Goal: Task Accomplishment & Management: Use online tool/utility

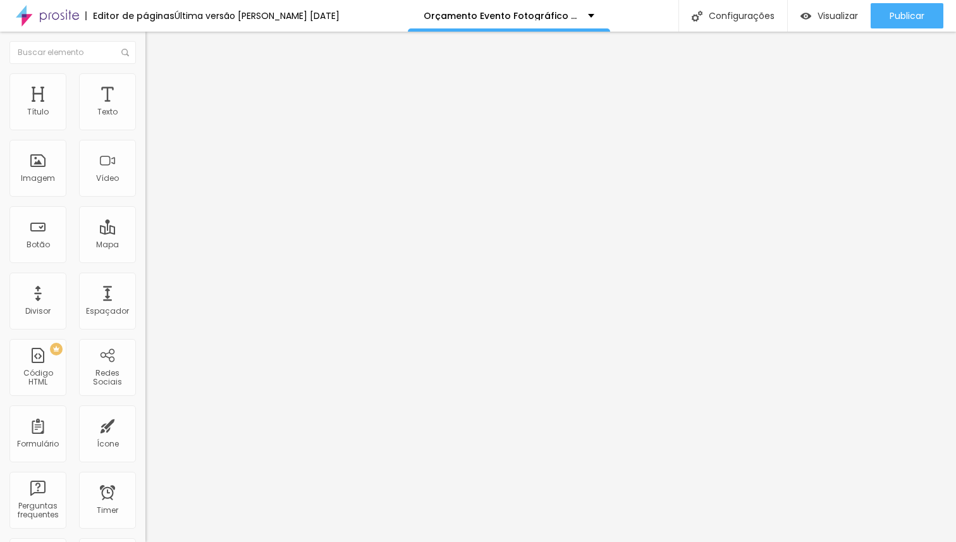
click at [157, 86] on span "Estilo" at bounding box center [167, 82] width 20 height 11
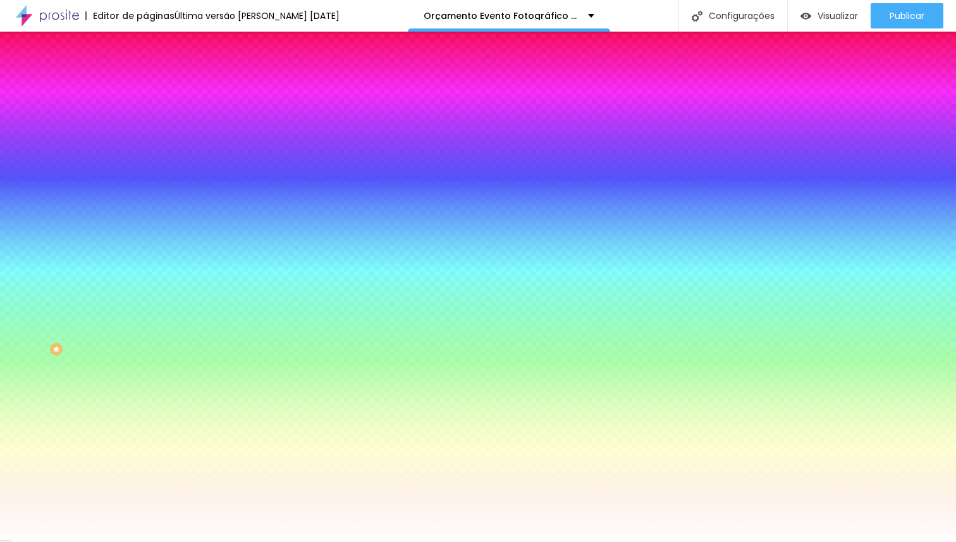
click at [145, 86] on li "Avançado" at bounding box center [217, 92] width 145 height 13
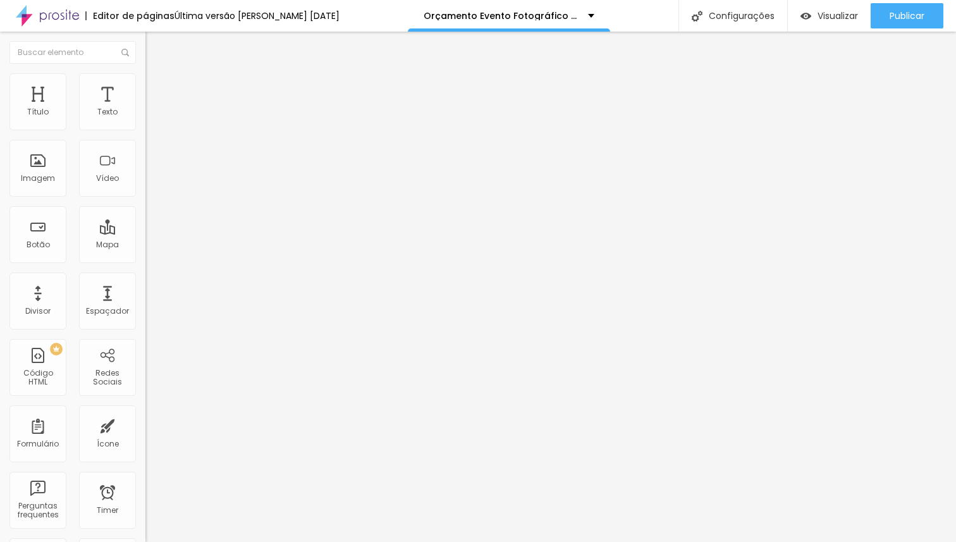
type input "0"
type input "30"
type input "0"
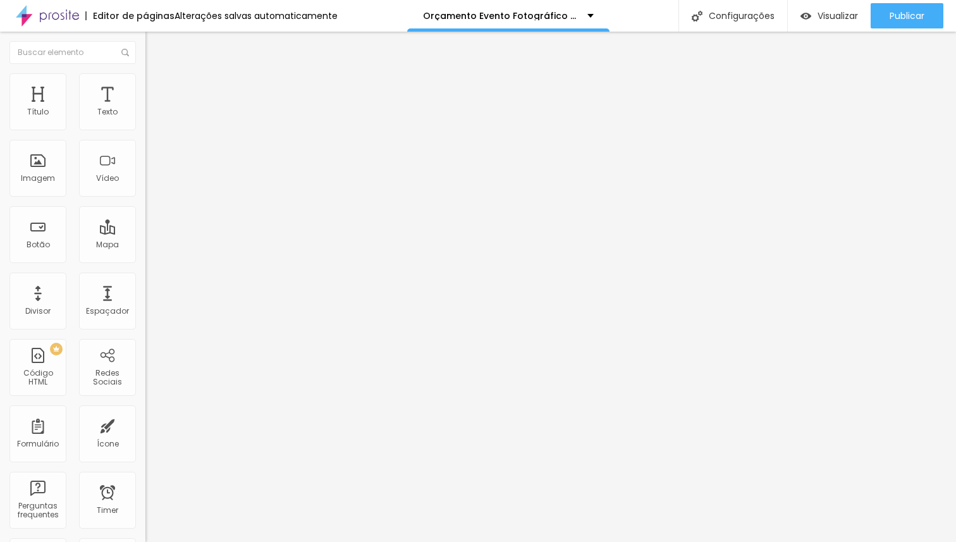
type input "0"
drag, startPoint x: 85, startPoint y: 123, endPoint x: 0, endPoint y: 140, distance: 86.6
type input "0"
click at [145, 245] on input "range" at bounding box center [186, 250] width 82 height 10
type input "0"
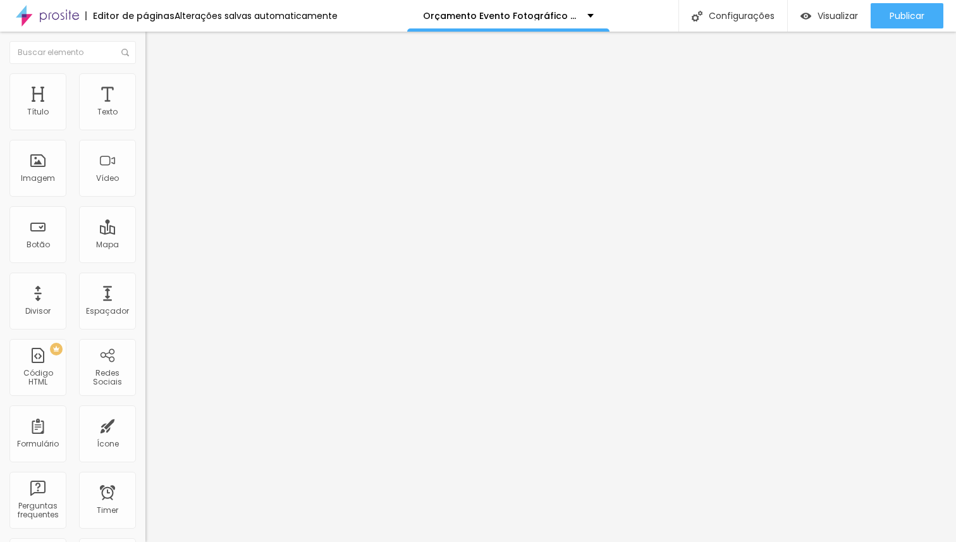
type input "0"
drag, startPoint x: 27, startPoint y: 147, endPoint x: 15, endPoint y: 147, distance: 12.0
type input "0"
click at [145, 424] on input "range" at bounding box center [186, 429] width 82 height 10
click at [157, 89] on span "Avançado" at bounding box center [178, 94] width 42 height 11
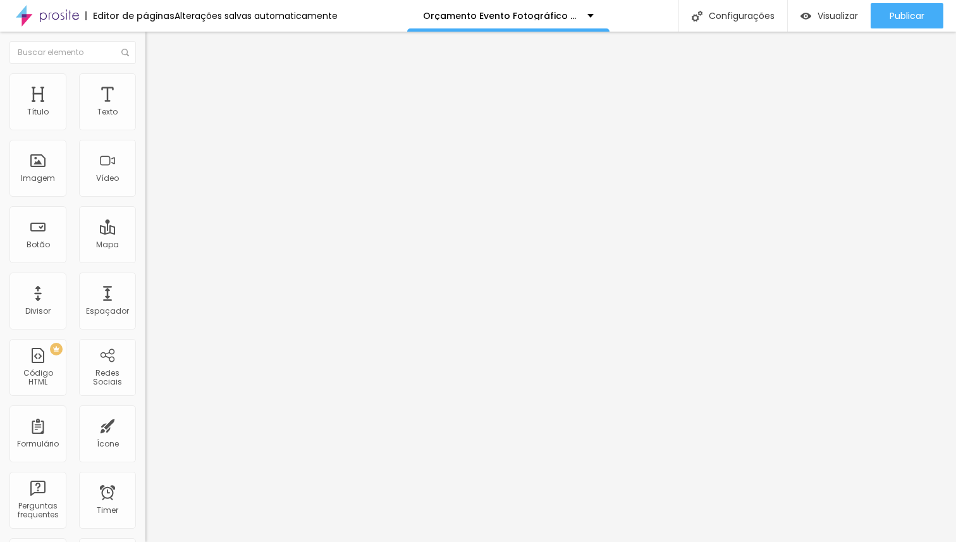
type input "10"
type input "5"
type input "0"
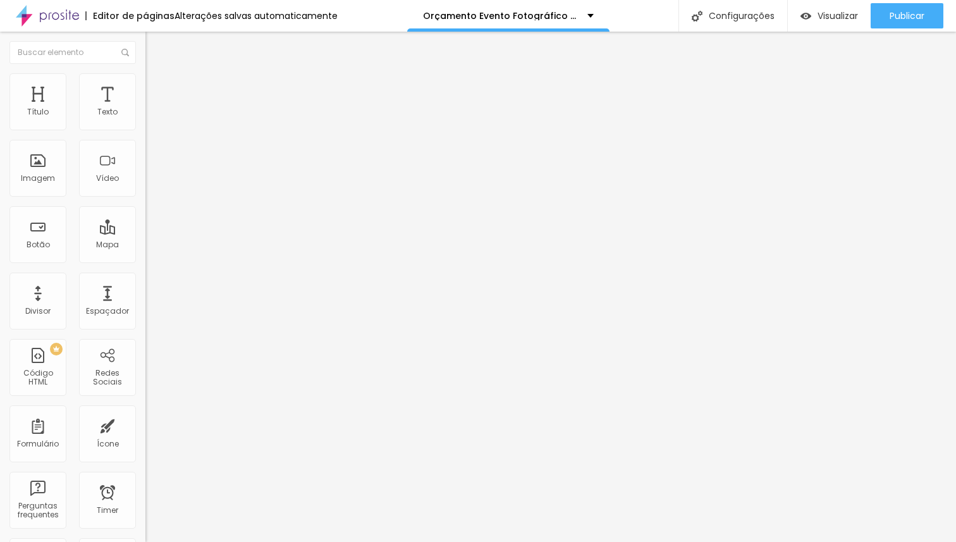
type input "0"
drag, startPoint x: 83, startPoint y: 125, endPoint x: 25, endPoint y: 142, distance: 60.6
type input "0"
click at [145, 245] on input "range" at bounding box center [186, 250] width 82 height 10
type input "0"
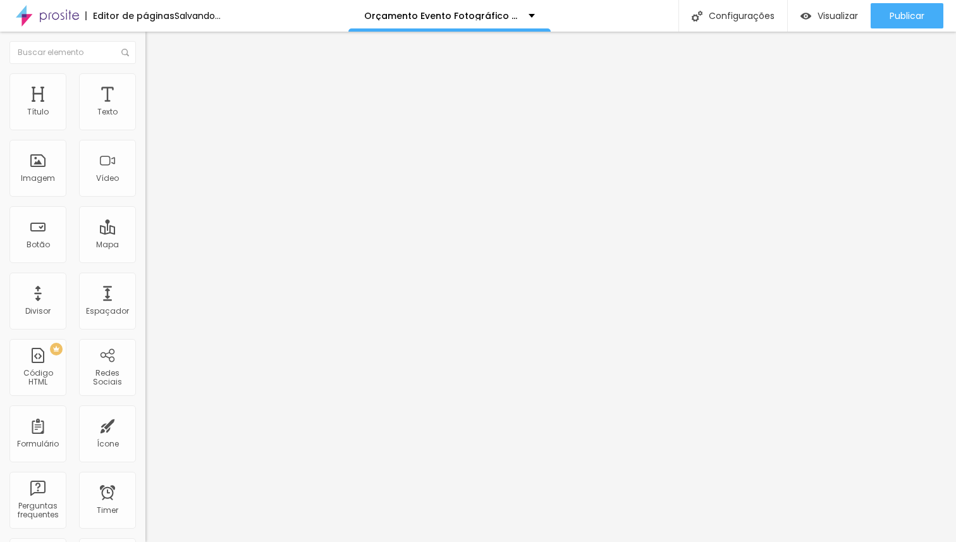
type input "0"
drag, startPoint x: 28, startPoint y: 147, endPoint x: 20, endPoint y: 147, distance: 8.2
type input "0"
click at [145, 424] on input "range" at bounding box center [186, 429] width 82 height 10
click at [157, 90] on span "Avançado" at bounding box center [178, 94] width 42 height 11
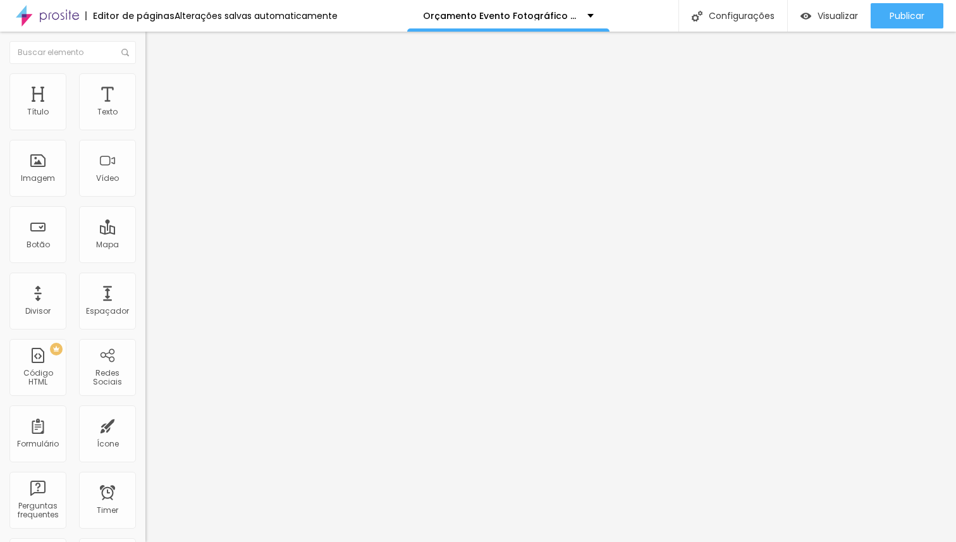
type input "10"
type input "0"
drag, startPoint x: 82, startPoint y: 126, endPoint x: 11, endPoint y: 136, distance: 71.6
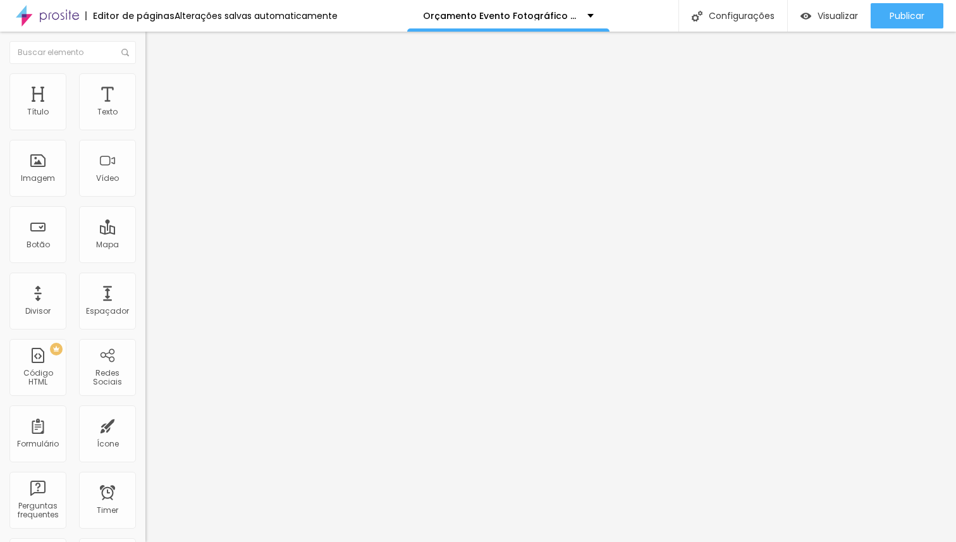
type input "0"
click at [145, 245] on input "range" at bounding box center [186, 250] width 82 height 10
type input "5"
type input "0"
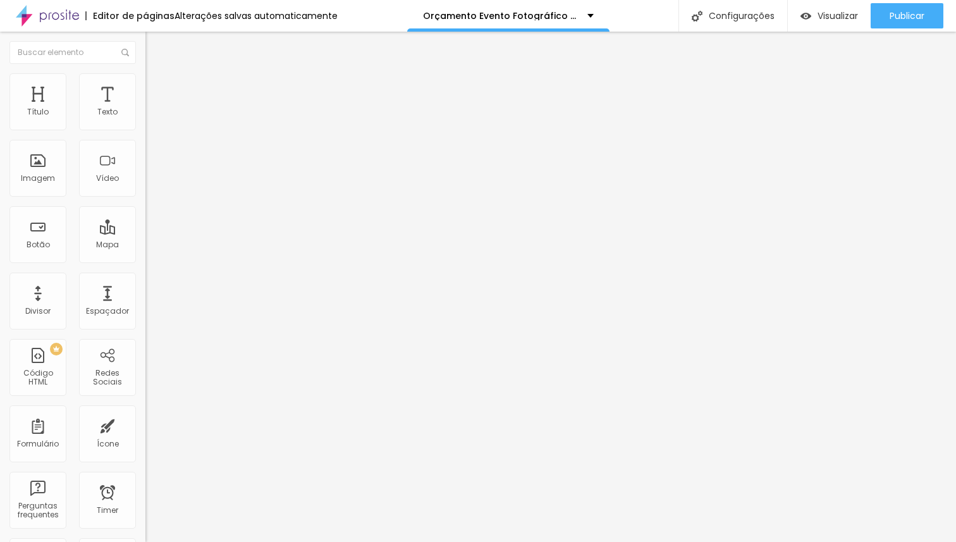
type input "0"
drag, startPoint x: 28, startPoint y: 151, endPoint x: 22, endPoint y: 151, distance: 7.0
type input "0"
click at [145, 424] on input "range" at bounding box center [186, 429] width 82 height 10
click at [145, 95] on li "Avançado" at bounding box center [217, 92] width 145 height 13
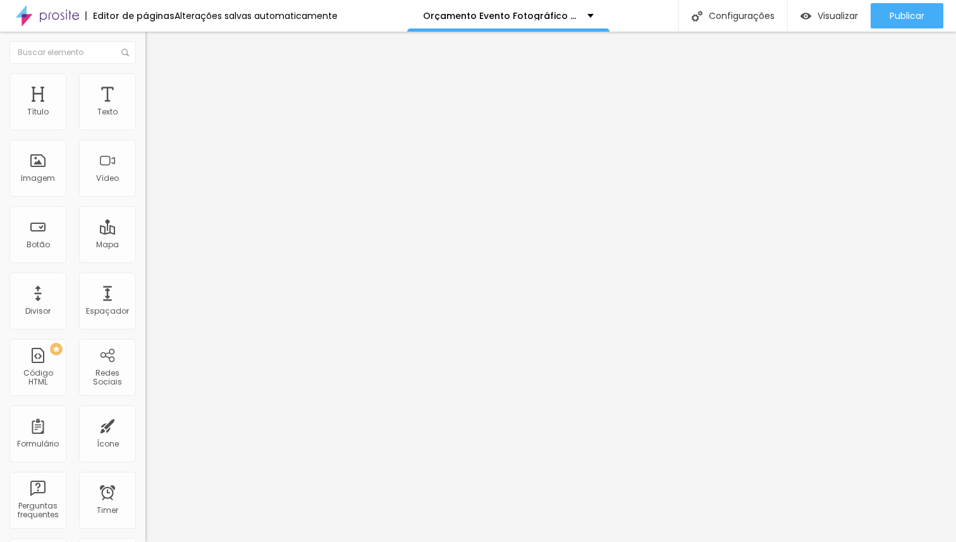
drag, startPoint x: 63, startPoint y: 130, endPoint x: 23, endPoint y: 135, distance: 40.1
click at [145, 135] on div "20 Espaçamento entre colunas" at bounding box center [217, 188] width 145 height 179
type input "10"
type input "5"
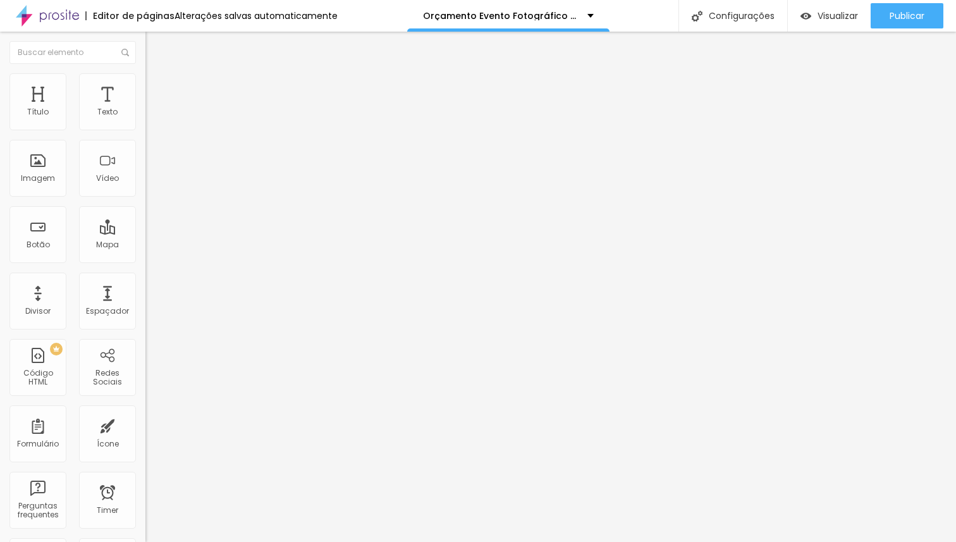
type input "5"
type input "0"
drag, startPoint x: 82, startPoint y: 124, endPoint x: 23, endPoint y: 130, distance: 59.8
type input "0"
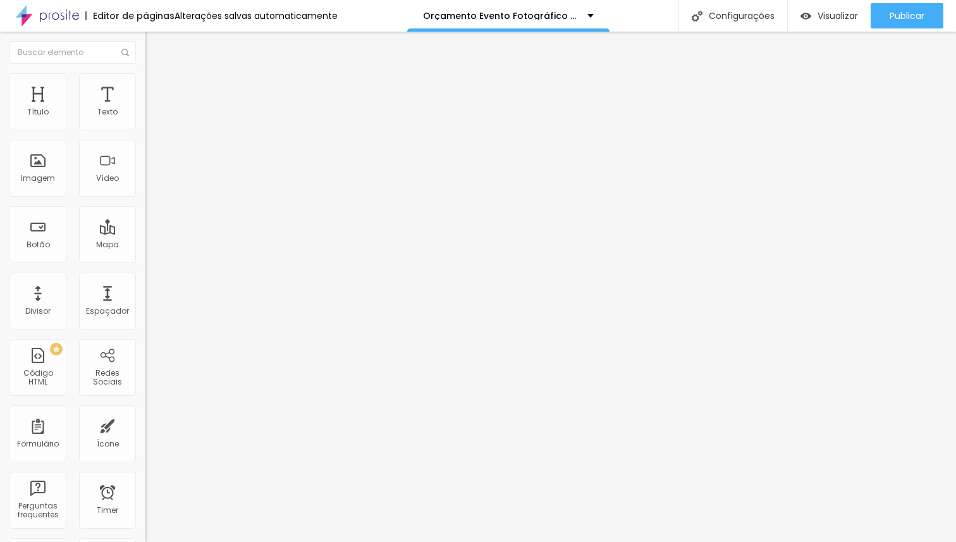
click at [145, 245] on input "range" at bounding box center [186, 250] width 82 height 10
type input "6"
type input "0"
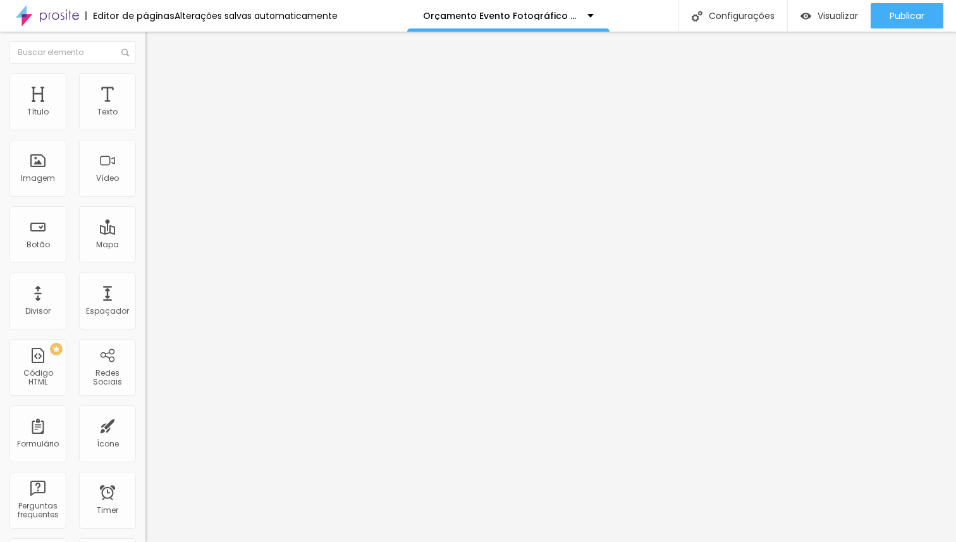
drag, startPoint x: 30, startPoint y: 149, endPoint x: 23, endPoint y: 149, distance: 7.0
click at [145, 424] on input "range" at bounding box center [186, 429] width 82 height 10
type input "3"
type input "7"
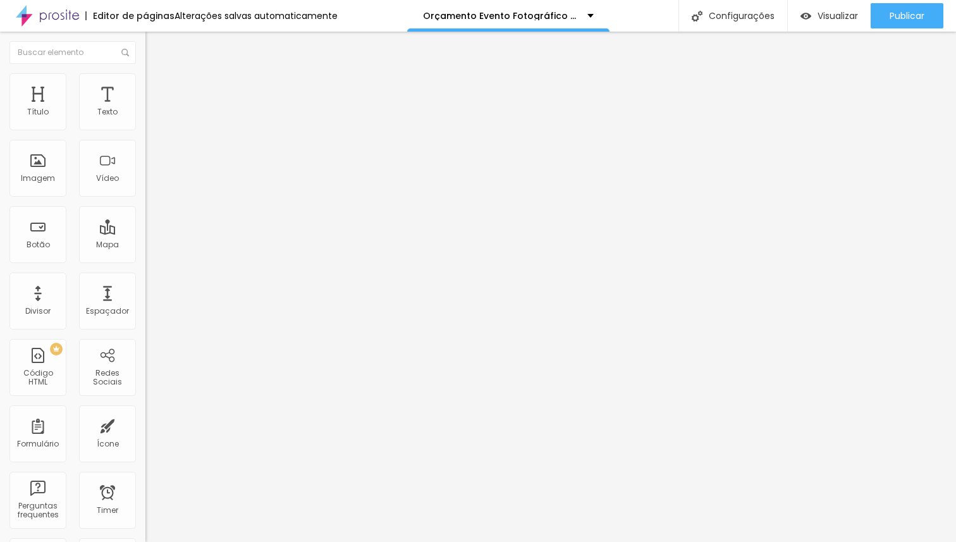
type input "7"
type input "15"
type input "60"
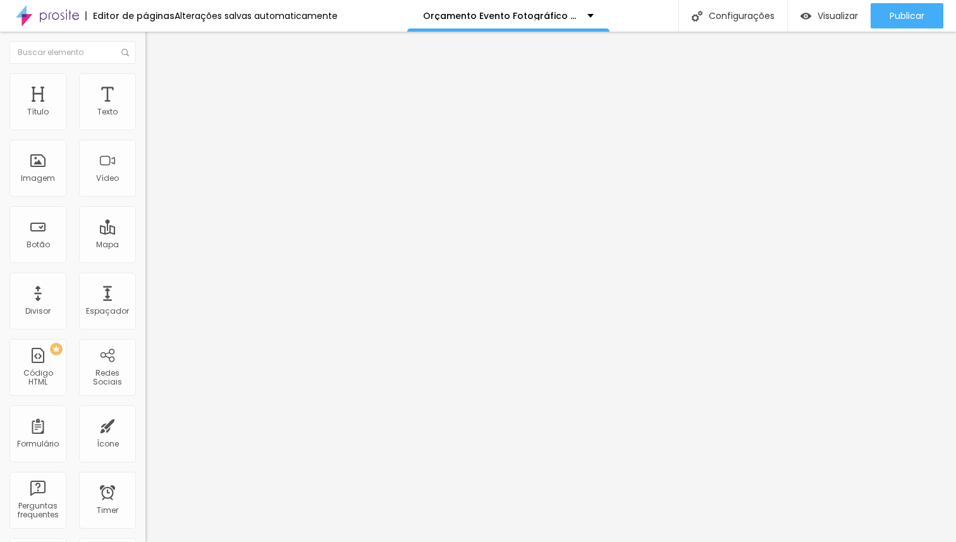
type input "80"
type input "89"
type input "109"
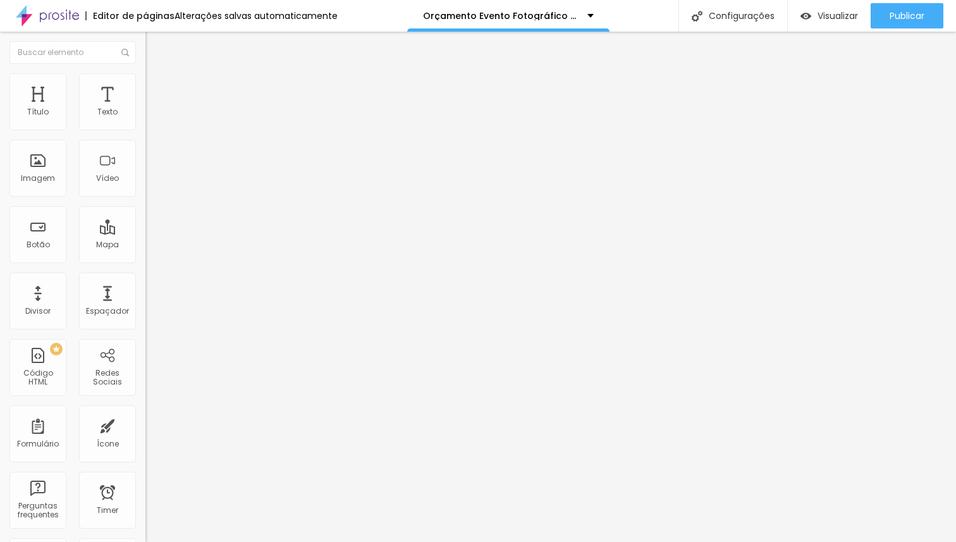
type input "109"
type input "128"
type input "132"
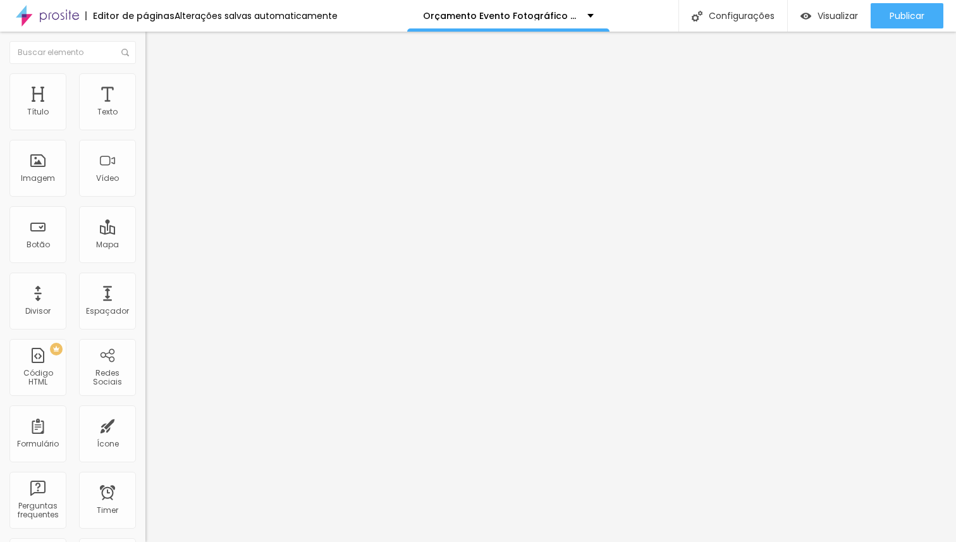
type input "142"
type input "144"
type input "146"
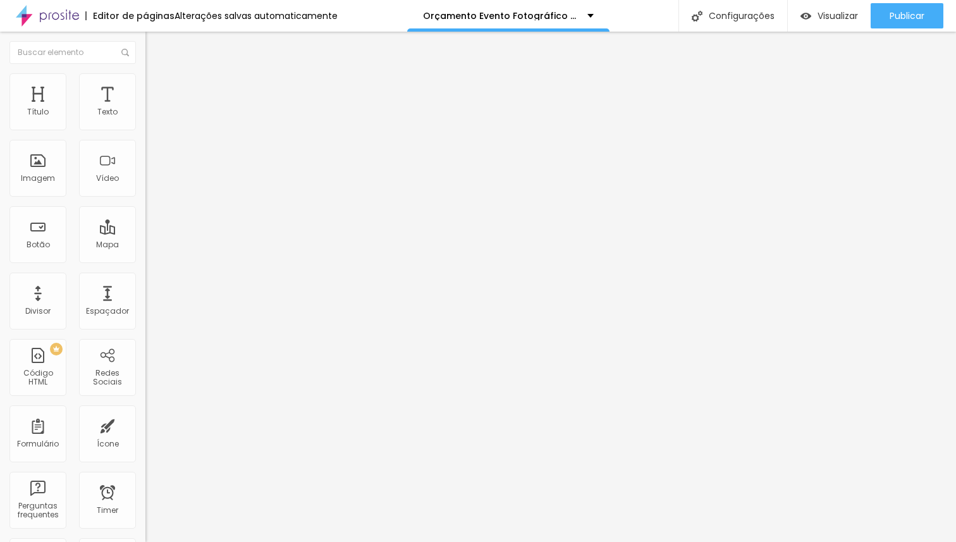
type input "146"
type input "148"
type input "152"
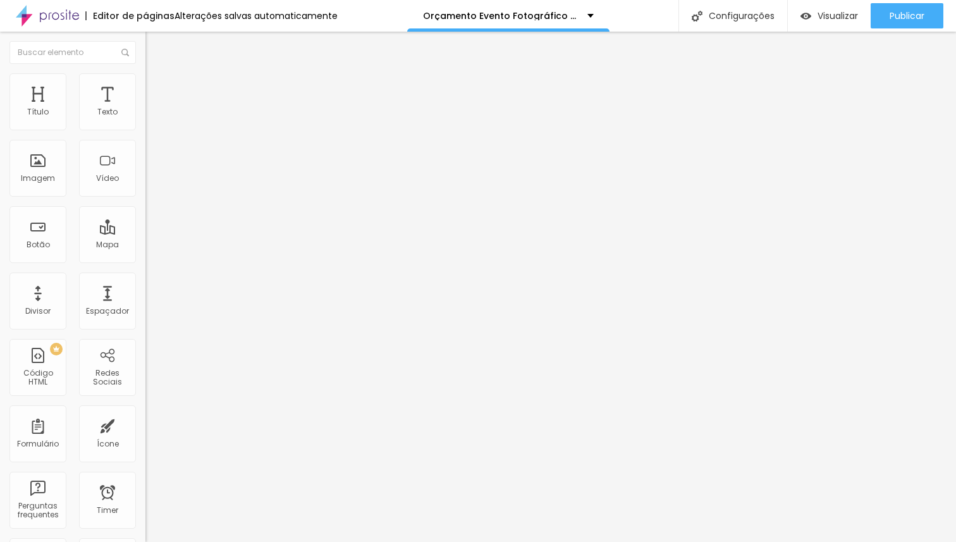
type input "166"
type input "221"
type input "229"
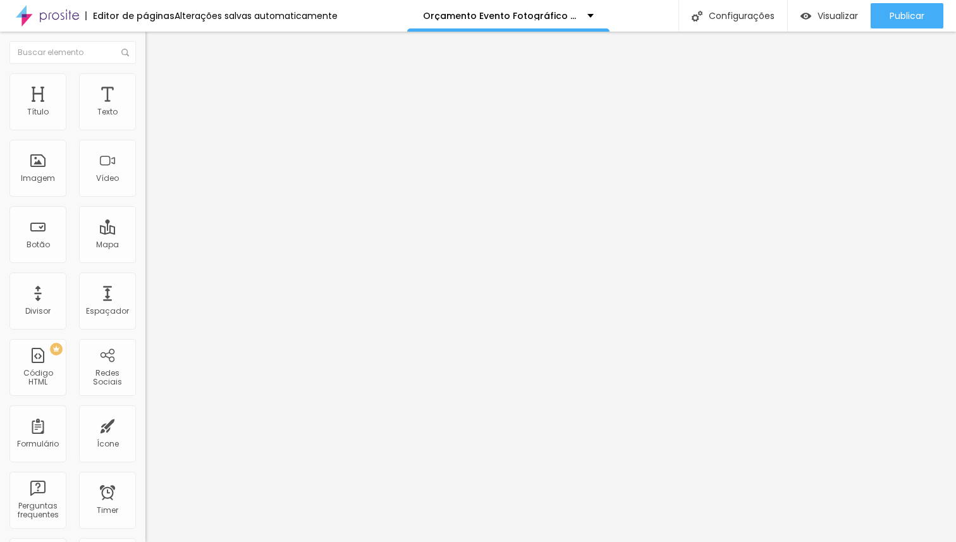
type input "229"
type input "234"
type input "236"
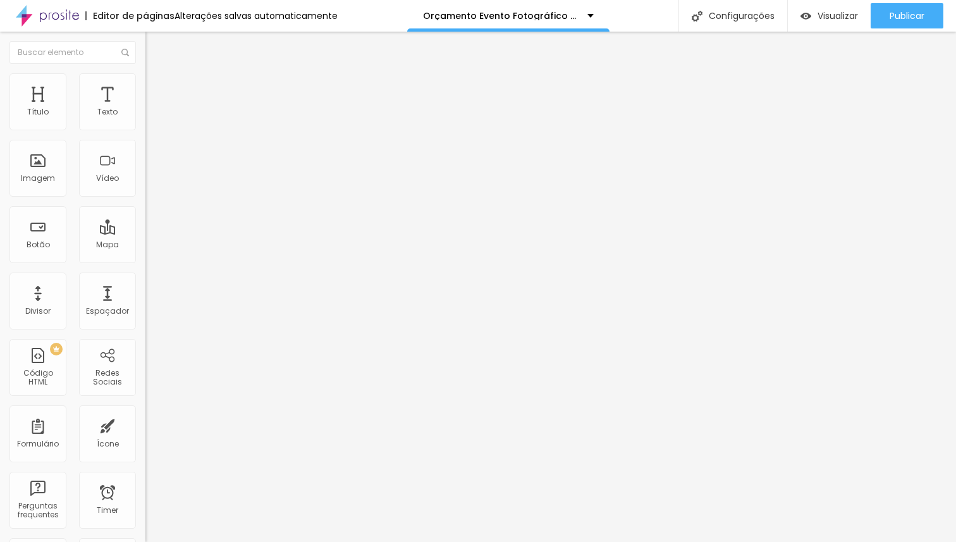
type input "238"
type input "242"
type input "246"
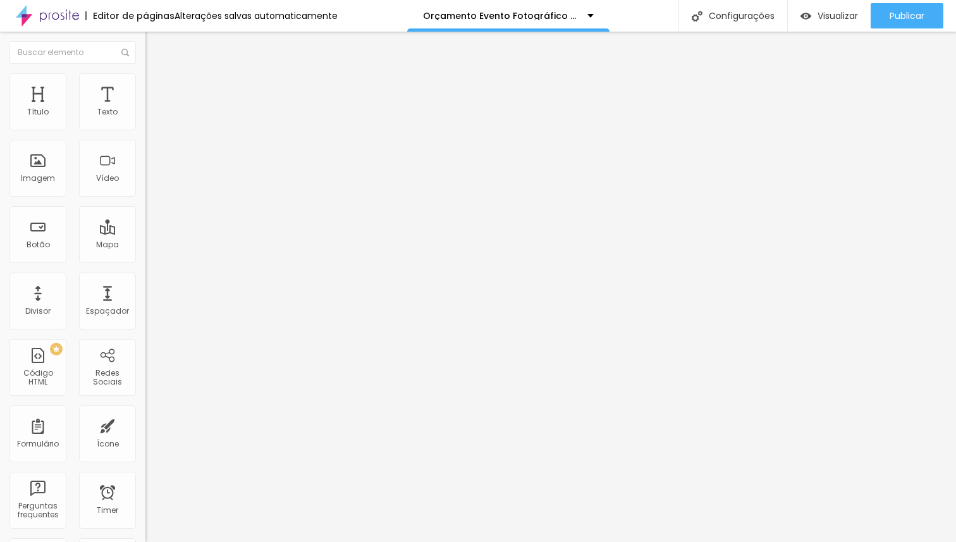
type input "246"
type input "253"
type input "257"
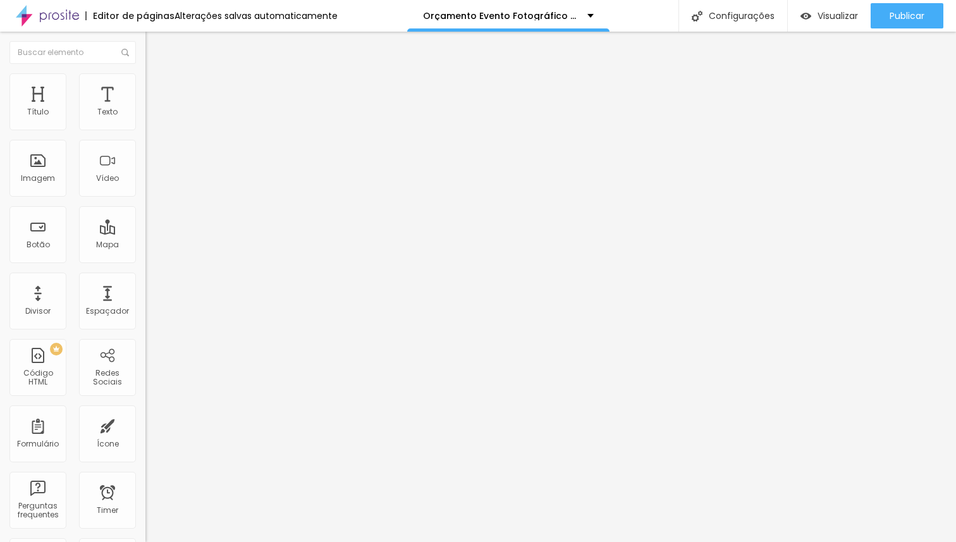
type input "261"
type input "271"
type input "285"
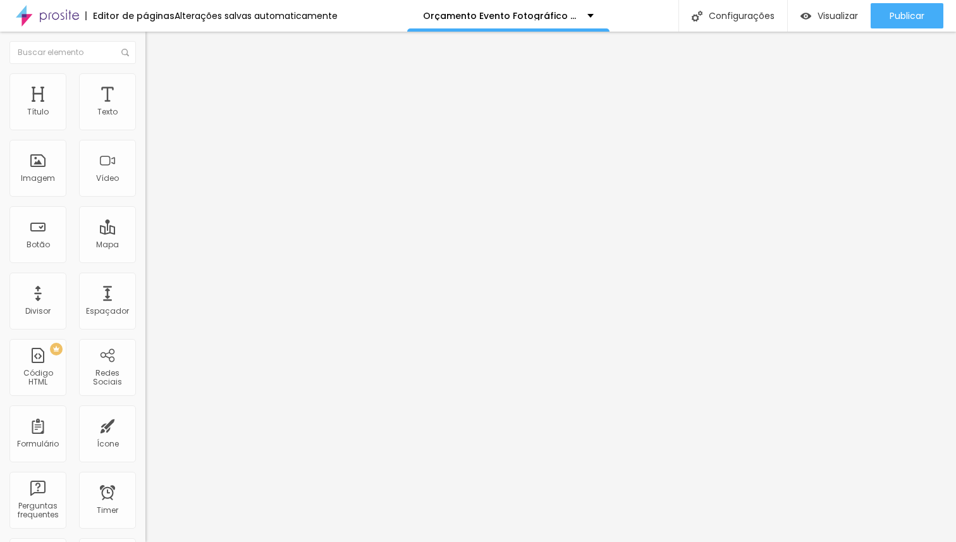
type input "285"
type input "294"
type input "298"
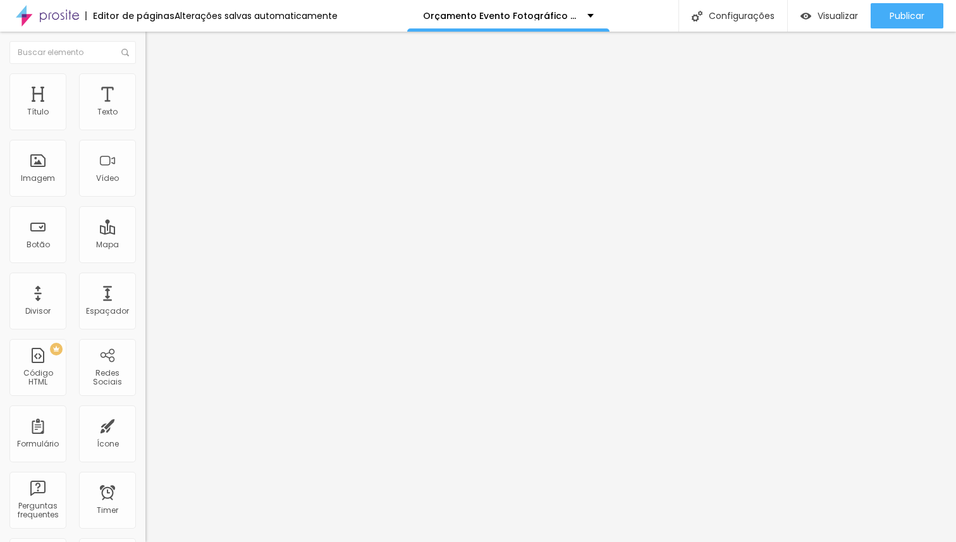
type input "301"
type input "305"
type input "307"
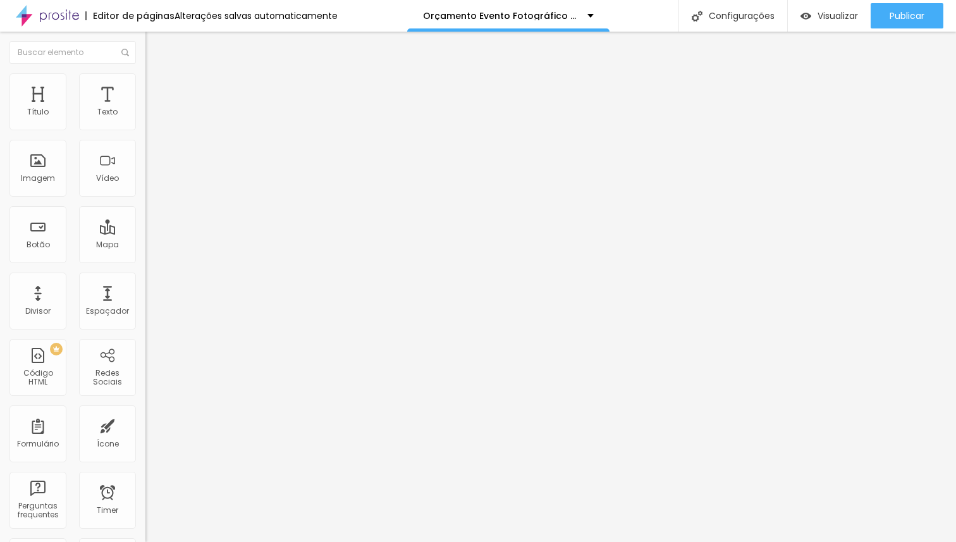
type input "307"
type input "309"
type input "313"
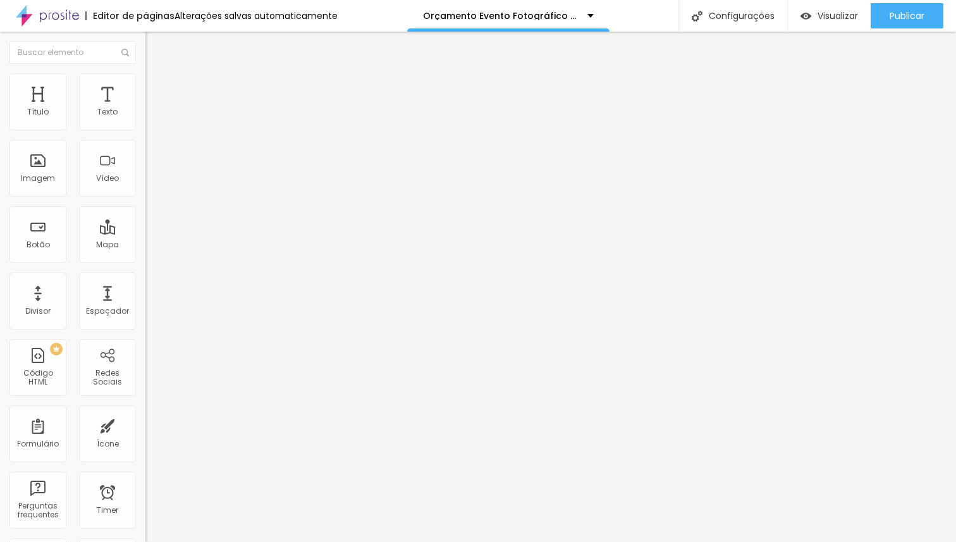
type input "315"
type input "320"
type input "324"
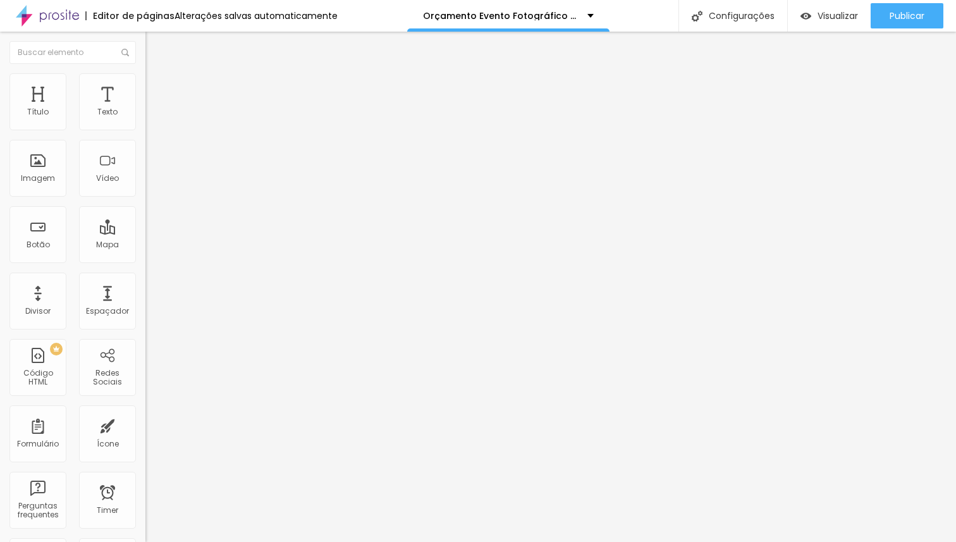
type input "324"
type input "328"
type input "333"
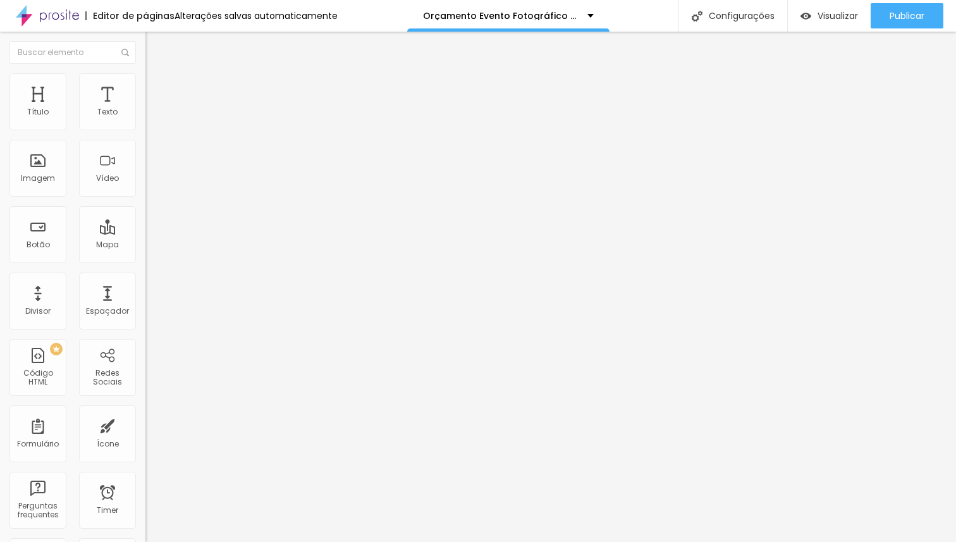
type input "337"
type input "356"
type input "358"
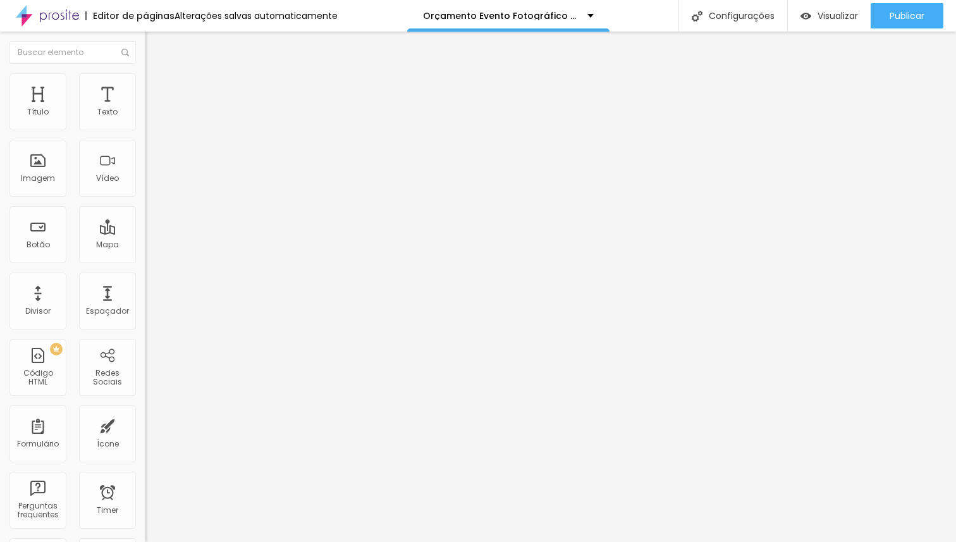
type input "358"
type input "367"
type input "381"
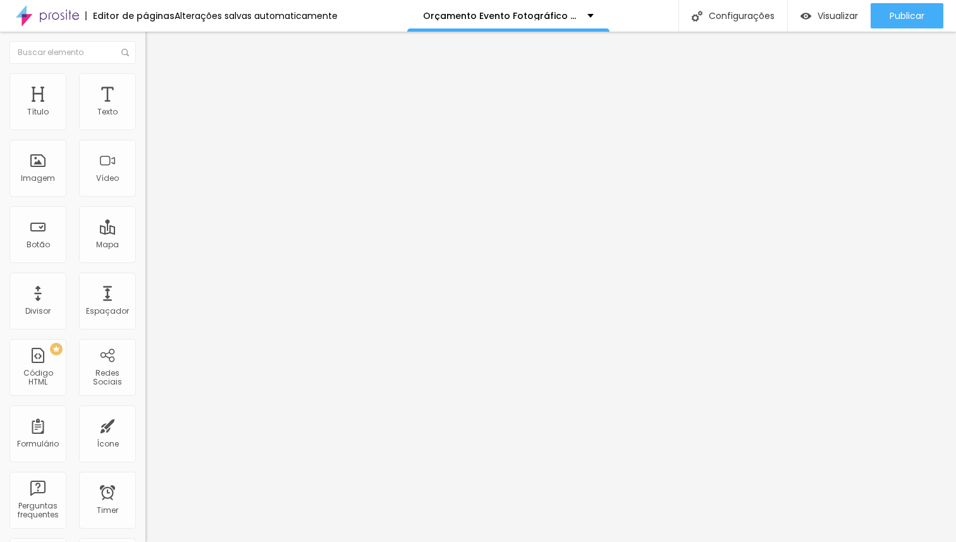
type input "385"
type input "395"
type input "409"
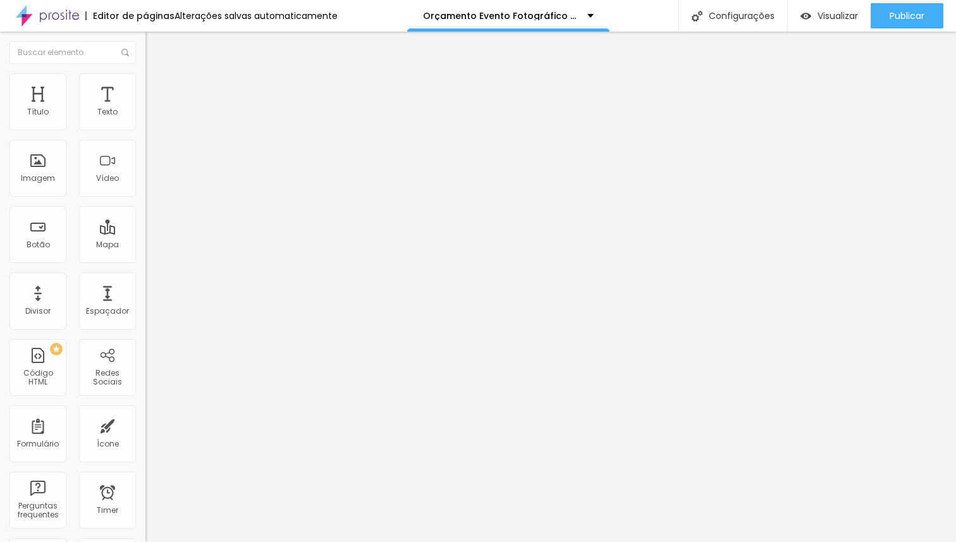
type input "409"
type input "418"
type input "427"
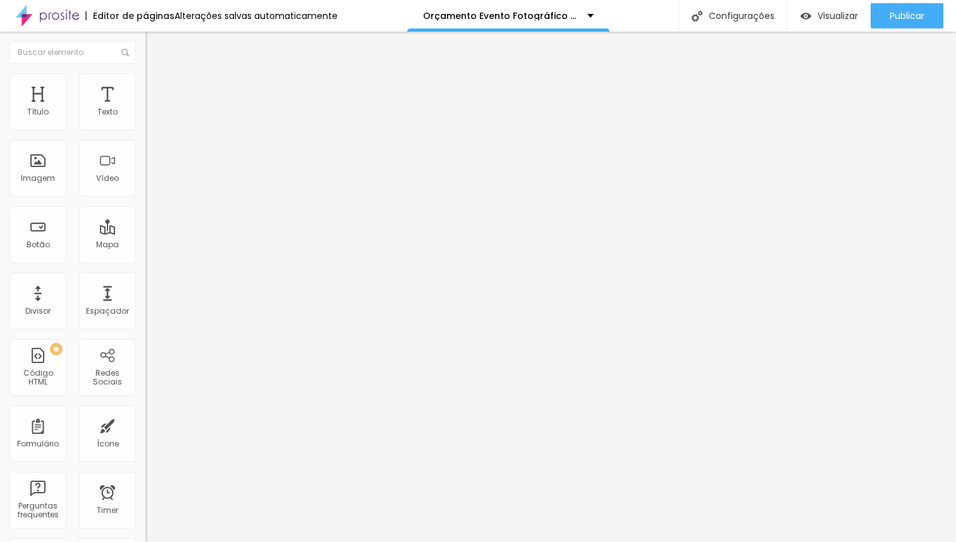
type input "437"
type input "443"
type input "448"
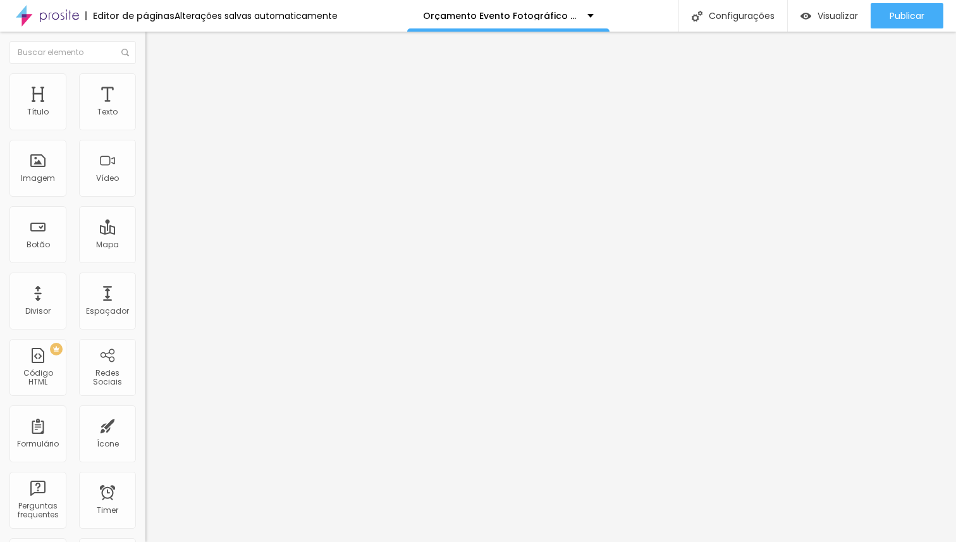
type input "448"
type input "450"
type input "437"
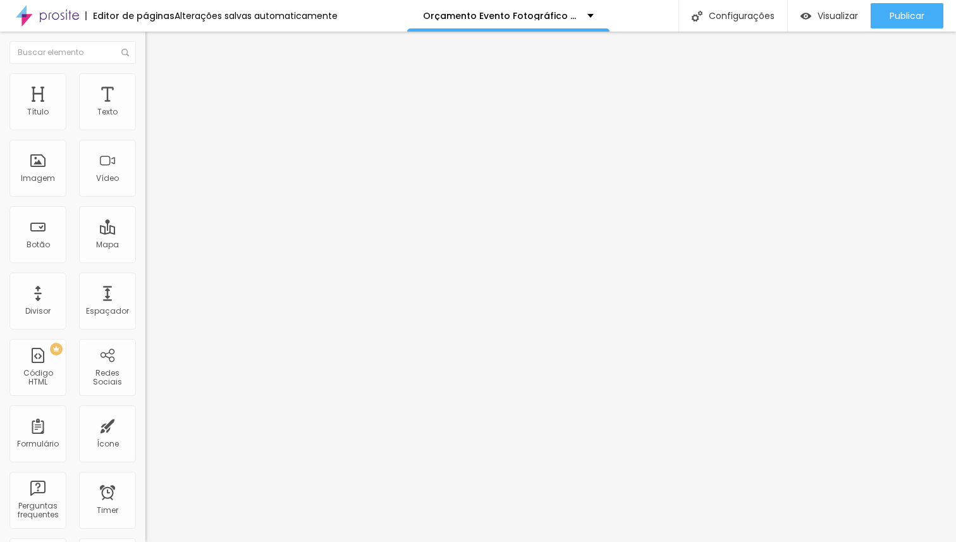
type input "424"
type input "371"
type input "362"
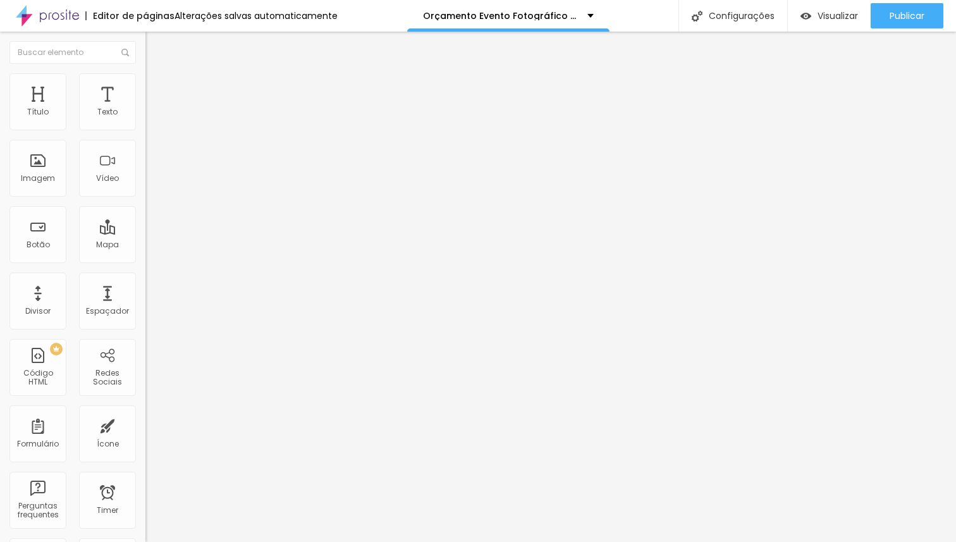
type input "362"
type input "331"
type input "322"
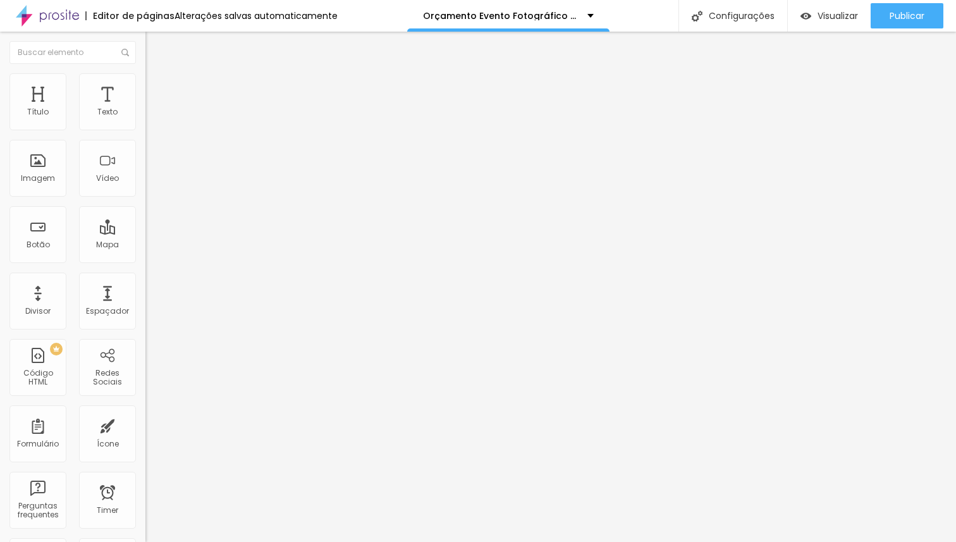
type input "283"
type input "273"
type input "262"
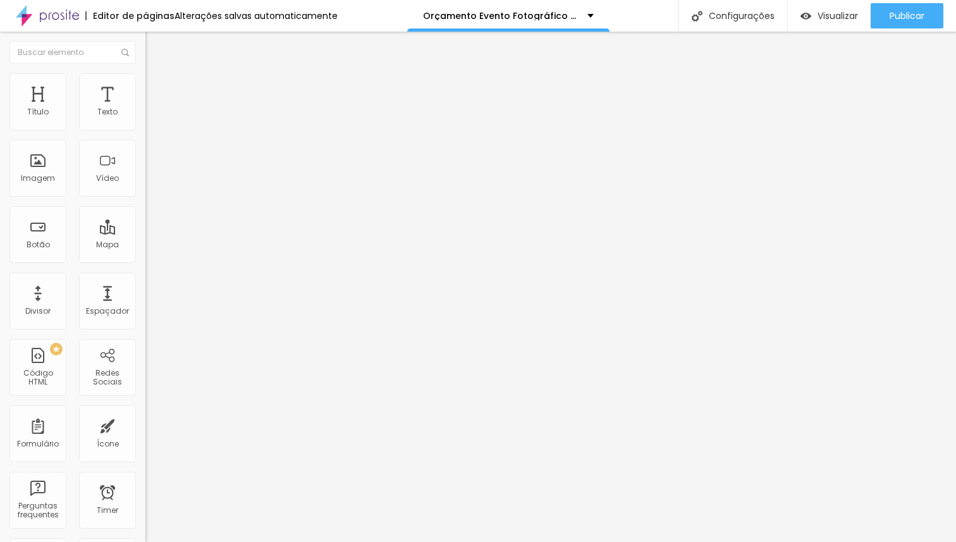
type input "262"
type input "257"
type input "253"
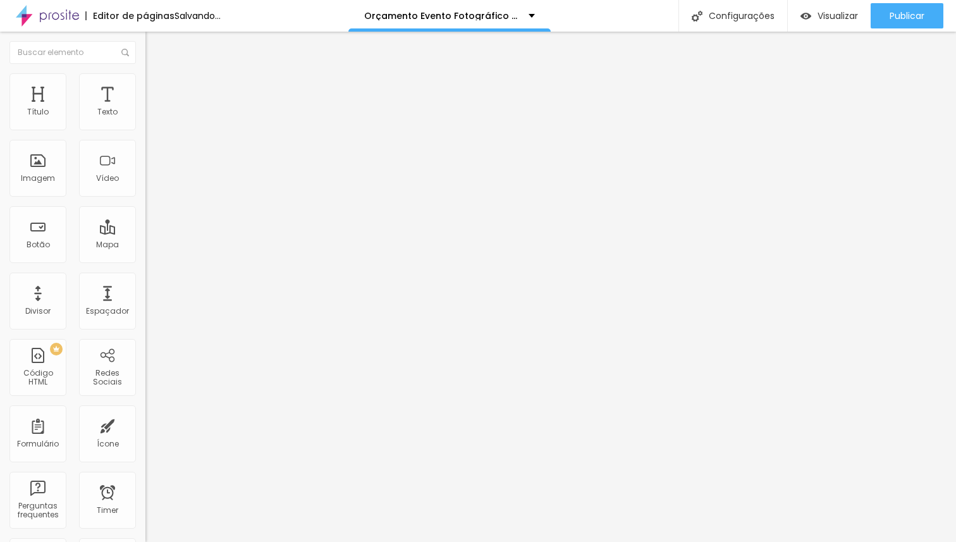
type input "249"
type input "247"
type input "244"
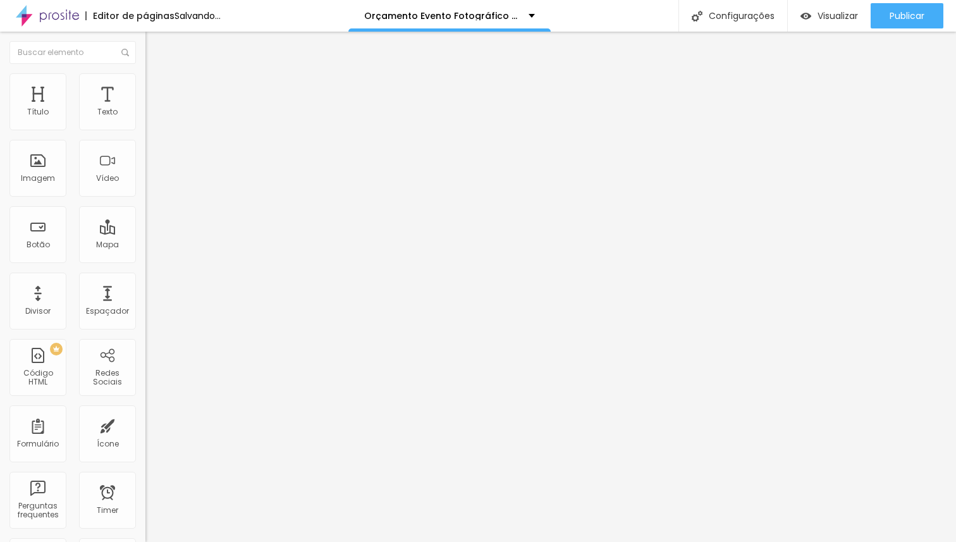
type input "244"
type input "242"
type input "240"
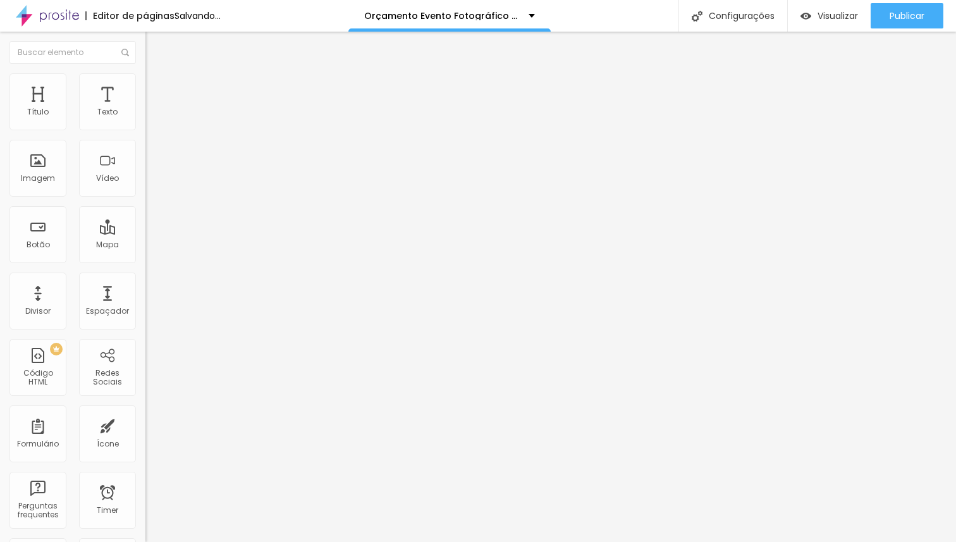
type input "238"
type input "234"
type input "229"
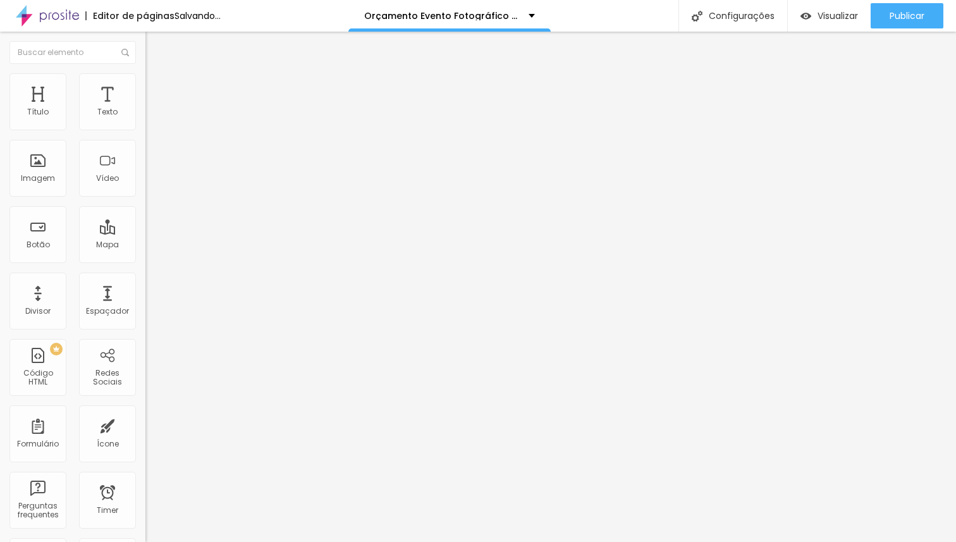
type input "229"
type input "227"
type input "223"
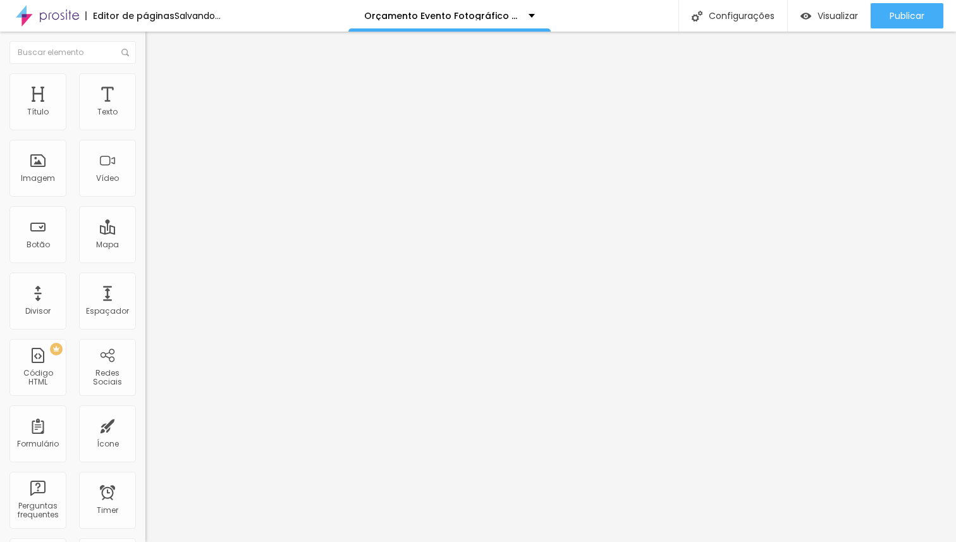
type input "221"
type input "214"
type input "212"
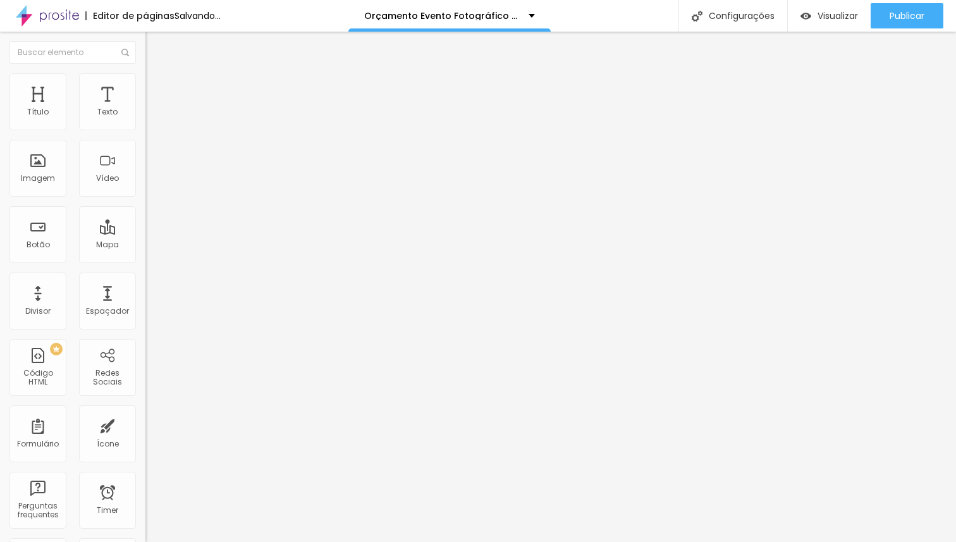
type input "212"
type input "208"
type input "206"
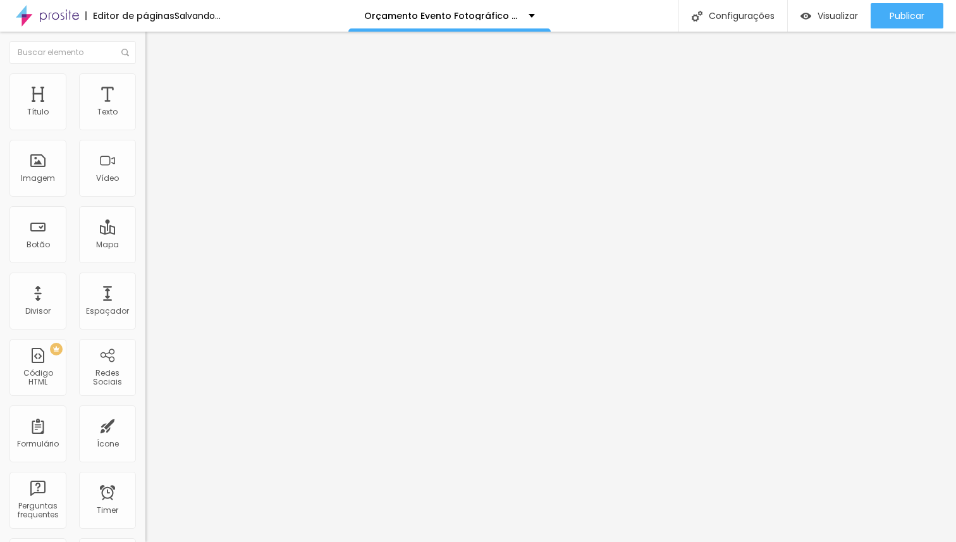
type input "201"
click at [145, 424] on input "range" at bounding box center [186, 429] width 82 height 10
click at [157, 89] on span "Avançado" at bounding box center [178, 94] width 42 height 11
drag, startPoint x: 28, startPoint y: 151, endPoint x: 9, endPoint y: 146, distance: 19.5
click at [145, 424] on input "range" at bounding box center [186, 429] width 82 height 10
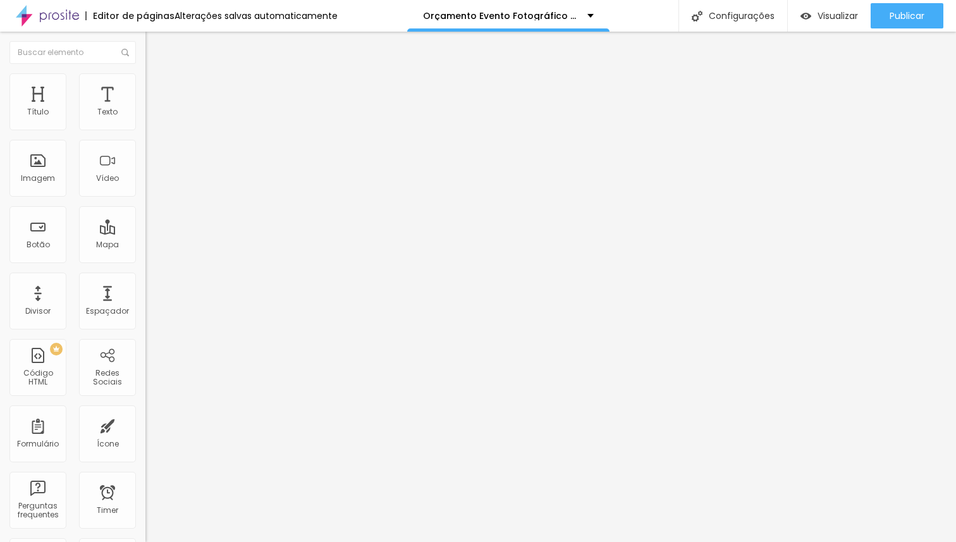
drag, startPoint x: 28, startPoint y: 127, endPoint x: 40, endPoint y: 126, distance: 12.1
click at [145, 245] on input "range" at bounding box center [186, 250] width 82 height 10
drag, startPoint x: 46, startPoint y: 125, endPoint x: 120, endPoint y: 124, distance: 73.4
click at [145, 245] on input "range" at bounding box center [186, 250] width 82 height 10
click at [145, 86] on img at bounding box center [150, 91] width 11 height 11
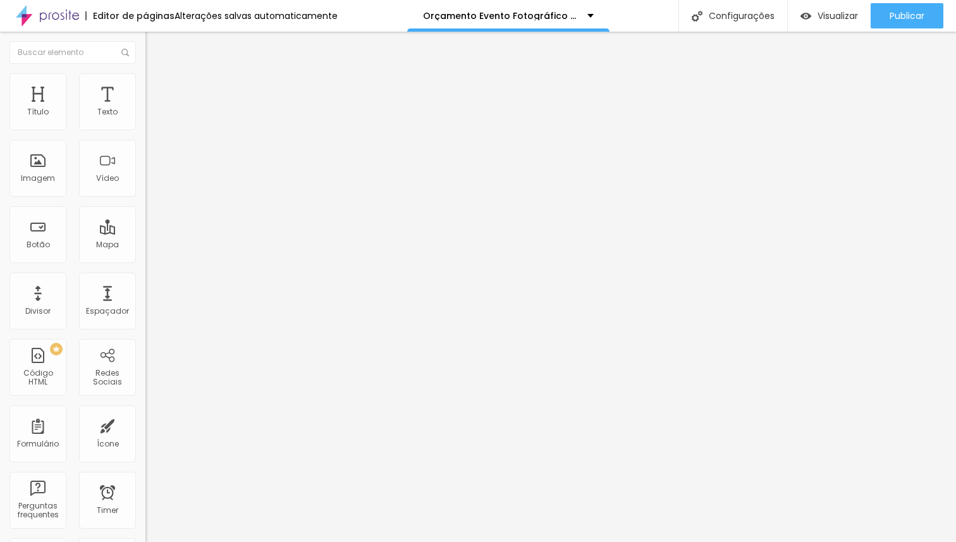
click at [145, 424] on input "range" at bounding box center [186, 429] width 82 height 10
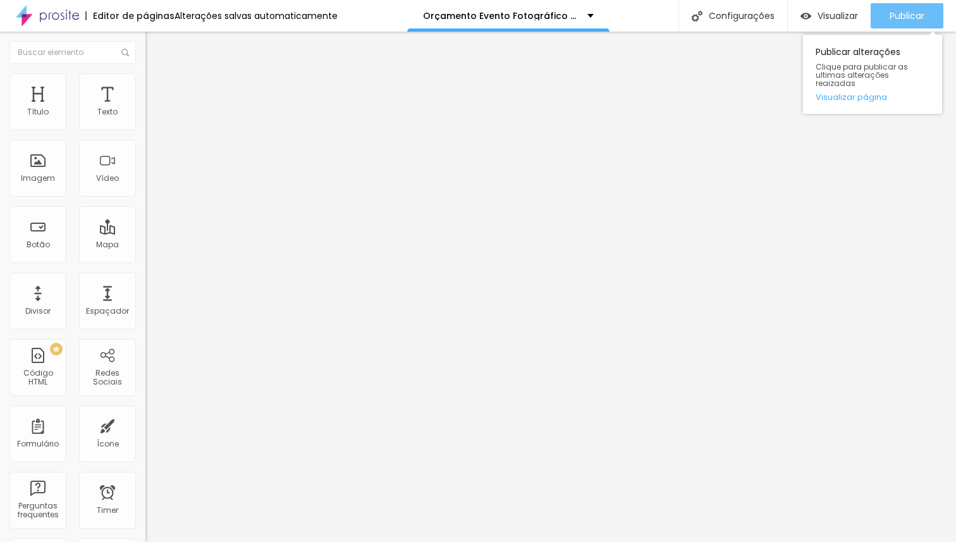
click at [884, 17] on button "Publicar" at bounding box center [907, 15] width 73 height 25
